Goal: Task Accomplishment & Management: Manage account settings

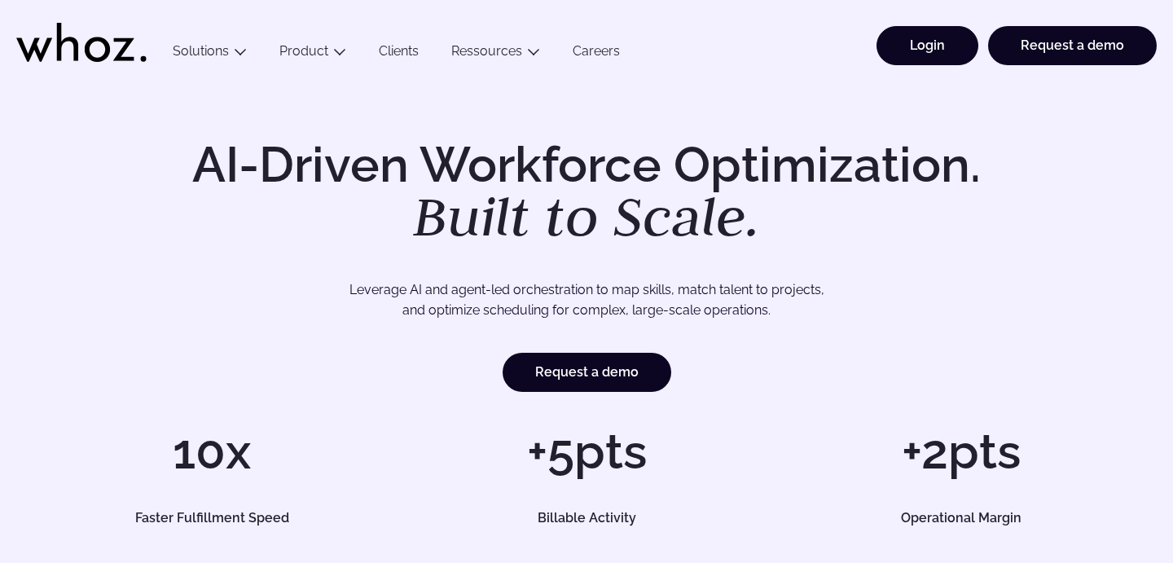
click at [943, 45] on link "Login" at bounding box center [927, 45] width 102 height 39
click at [942, 38] on link "Login" at bounding box center [927, 45] width 102 height 39
click at [894, 51] on link "Login" at bounding box center [927, 45] width 102 height 39
